Goal: Use online tool/utility: Utilize a website feature to perform a specific function

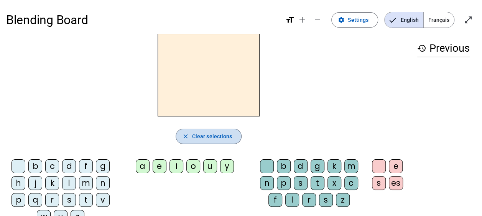
click at [219, 137] on span "Clear selections" at bounding box center [212, 136] width 40 height 9
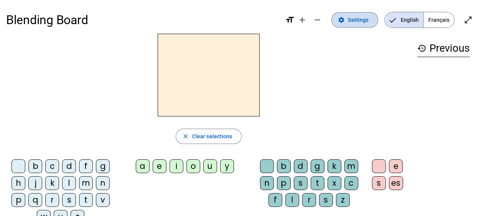
click at [356, 18] on span "Settings" at bounding box center [358, 19] width 21 height 9
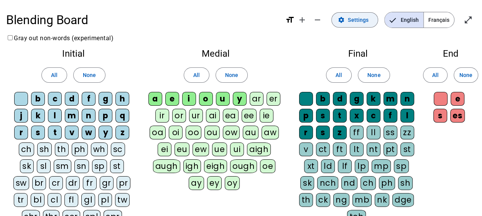
click at [356, 18] on span "Settings" at bounding box center [358, 19] width 21 height 9
click at [344, 20] on mat-icon "settings" at bounding box center [341, 19] width 7 height 7
click at [469, 17] on mat-icon "open_in_full" at bounding box center [467, 19] width 9 height 9
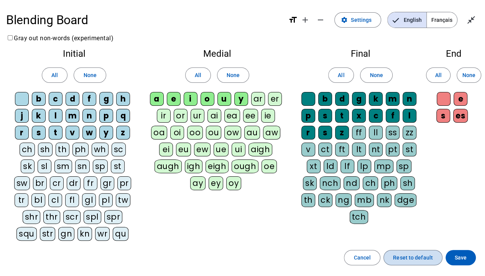
click at [397, 216] on span "Reset to default" at bounding box center [413, 257] width 40 height 9
click at [459, 216] on span at bounding box center [460, 257] width 30 height 18
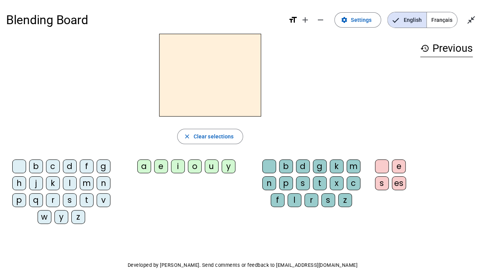
click at [172, 166] on div "i" at bounding box center [178, 166] width 14 height 14
click at [198, 167] on div "o" at bounding box center [195, 166] width 14 height 14
click at [36, 161] on div "b" at bounding box center [36, 166] width 14 height 14
click at [357, 165] on div "m" at bounding box center [353, 166] width 14 height 14
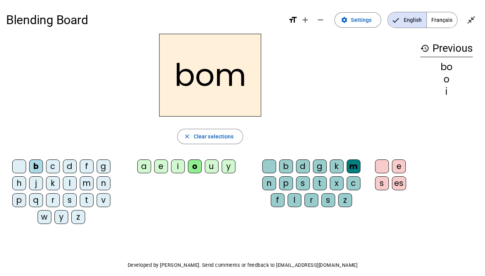
click at [142, 165] on div "a" at bounding box center [144, 166] width 14 height 14
click at [156, 166] on div "e" at bounding box center [161, 166] width 14 height 14
click at [181, 165] on div "i" at bounding box center [178, 166] width 14 height 14
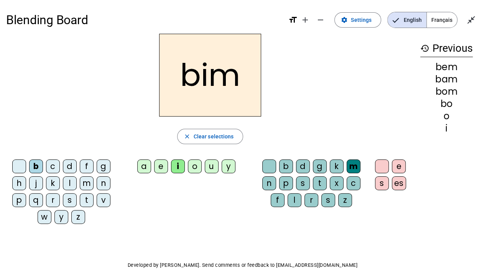
click at [226, 164] on div "y" at bounding box center [228, 166] width 14 height 14
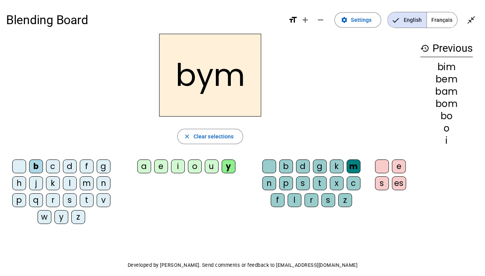
click at [402, 164] on div "e" at bounding box center [399, 166] width 14 height 14
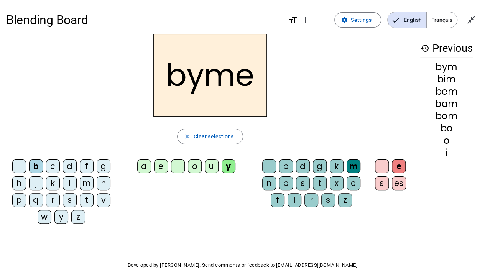
click at [374, 167] on div "e s es" at bounding box center [391, 176] width 38 height 34
click at [202, 136] on span "Clear selections" at bounding box center [213, 136] width 40 height 9
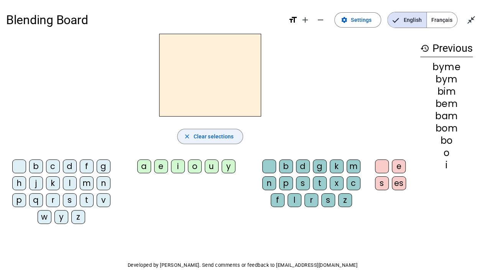
click at [202, 136] on span "Clear selections" at bounding box center [213, 136] width 40 height 9
